Goal: Task Accomplishment & Management: Use online tool/utility

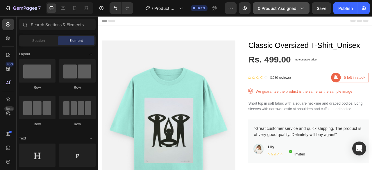
click at [302, 8] on icon "button" at bounding box center [301, 8] width 6 height 6
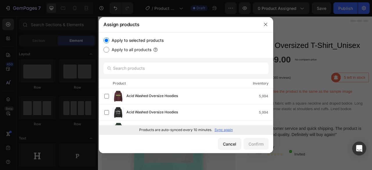
click at [105, 50] on input "Apply to all products" at bounding box center [106, 50] width 6 height 6
radio input "true"
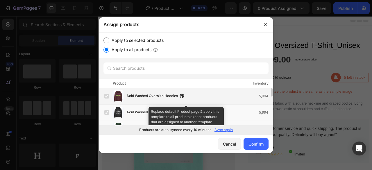
click at [107, 97] on label at bounding box center [106, 96] width 5 height 5
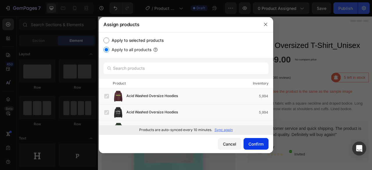
click at [251, 145] on div "Confirm" at bounding box center [255, 144] width 15 height 6
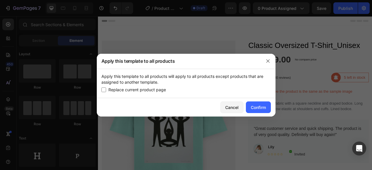
click at [105, 90] on input "checkbox" at bounding box center [103, 89] width 5 height 5
checkbox input "true"
click at [253, 109] on div "Confirm" at bounding box center [258, 107] width 15 height 6
click at [267, 61] on icon "button" at bounding box center [267, 60] width 3 height 3
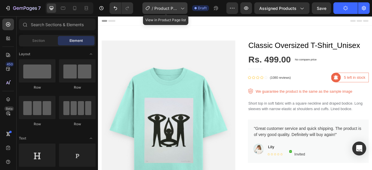
click at [172, 7] on span "Product Page - [DATE] 12:15:18" at bounding box center [166, 8] width 24 height 6
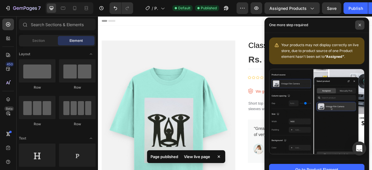
click at [359, 27] on span at bounding box center [359, 24] width 9 height 9
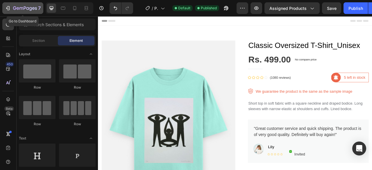
click at [6, 9] on icon "button" at bounding box center [8, 8] width 6 height 6
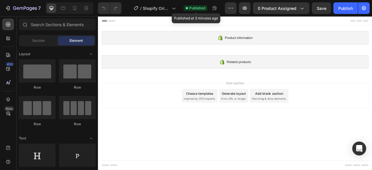
click at [193, 8] on span "Published" at bounding box center [197, 8] width 16 height 5
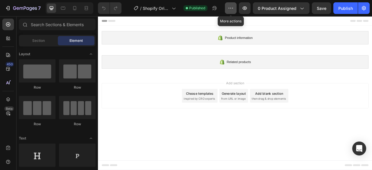
click at [235, 10] on button "button" at bounding box center [231, 8] width 12 height 12
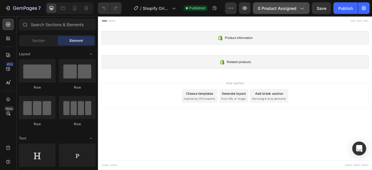
click at [300, 8] on icon "button" at bounding box center [301, 8] width 6 height 6
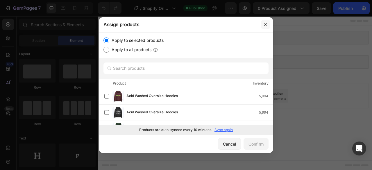
click at [265, 23] on icon "button" at bounding box center [265, 24] width 5 height 5
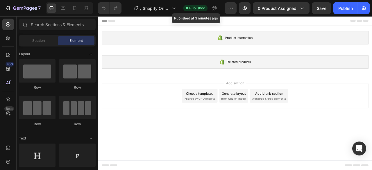
click at [188, 8] on icon at bounding box center [187, 8] width 2 height 2
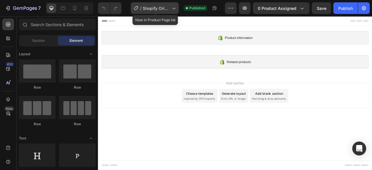
click at [175, 8] on icon at bounding box center [173, 8] width 6 height 6
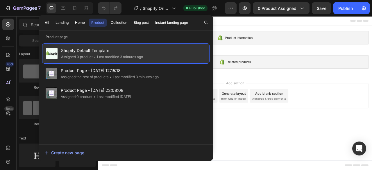
click at [70, 51] on span "Shopify Default Template" at bounding box center [102, 50] width 82 height 7
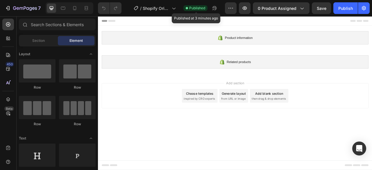
click at [193, 8] on span "Published" at bounding box center [197, 8] width 16 height 5
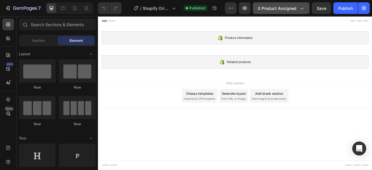
click at [300, 6] on icon "button" at bounding box center [301, 8] width 6 height 6
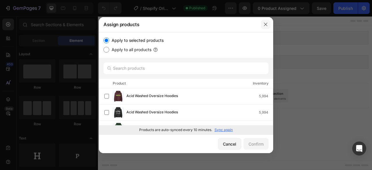
click at [268, 22] on button "button" at bounding box center [265, 24] width 9 height 9
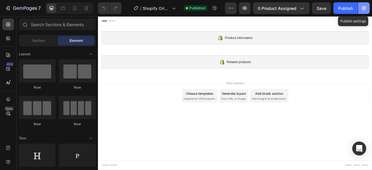
click at [363, 9] on icon "button" at bounding box center [364, 8] width 6 height 6
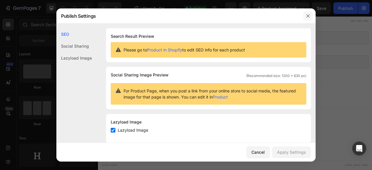
click at [306, 17] on icon "button" at bounding box center [307, 16] width 5 height 5
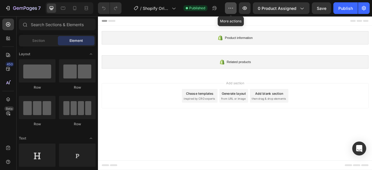
click at [227, 10] on button "button" at bounding box center [231, 8] width 12 height 12
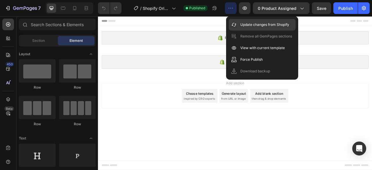
click at [258, 25] on p "Update changes from Shopify" at bounding box center [264, 25] width 49 height 6
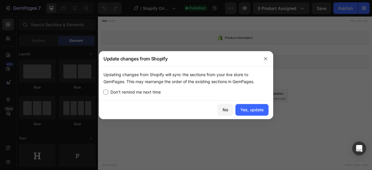
click at [106, 93] on input "checkbox" at bounding box center [105, 92] width 5 height 5
click at [107, 93] on input "checkbox" at bounding box center [105, 92] width 5 height 5
checkbox input "false"
click at [226, 110] on div "No" at bounding box center [225, 110] width 6 height 6
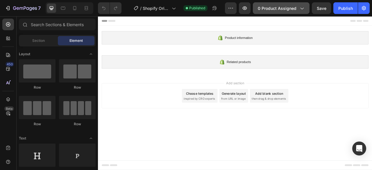
click at [297, 10] on div "0 product assigned" at bounding box center [281, 8] width 47 height 6
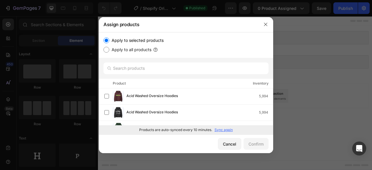
click at [125, 51] on label "Apply to all products" at bounding box center [130, 49] width 42 height 7
click at [109, 51] on input "Apply to all products" at bounding box center [106, 50] width 6 height 6
radio input "true"
click at [253, 148] on button "Confirm" at bounding box center [255, 144] width 25 height 12
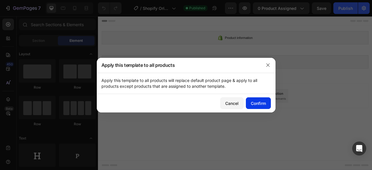
click at [257, 103] on div "Confirm" at bounding box center [258, 103] width 15 height 6
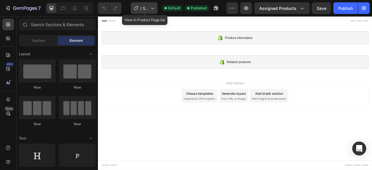
click at [151, 8] on icon at bounding box center [152, 8] width 6 height 6
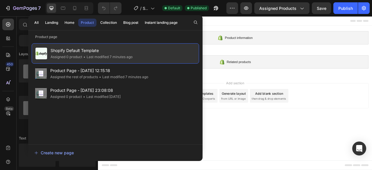
click at [114, 52] on span "Shopify Default Template" at bounding box center [92, 50] width 82 height 7
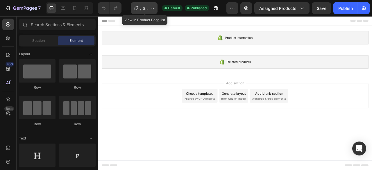
click at [154, 9] on icon at bounding box center [152, 8] width 6 height 6
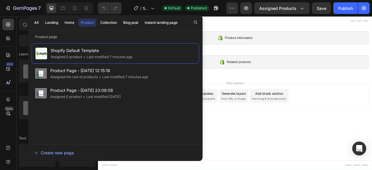
click at [312, 144] on div "Add section Choose templates inspired by CRO experts Generate layout from URL o…" at bounding box center [272, 118] width 348 height 57
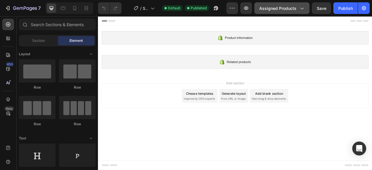
click at [300, 11] on icon "button" at bounding box center [301, 8] width 6 height 6
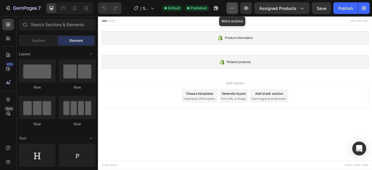
click at [233, 8] on icon "button" at bounding box center [232, 8] width 1 height 1
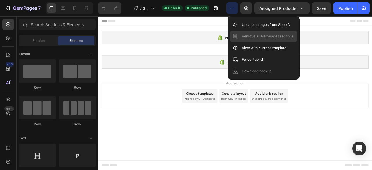
click at [248, 36] on p "Remove all GemPages sections" at bounding box center [268, 36] width 52 height 6
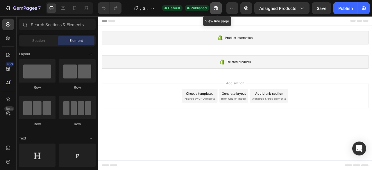
click at [215, 8] on icon "button" at bounding box center [216, 8] width 6 height 6
